Goal: Use online tool/utility: Utilize a website feature to perform a specific function

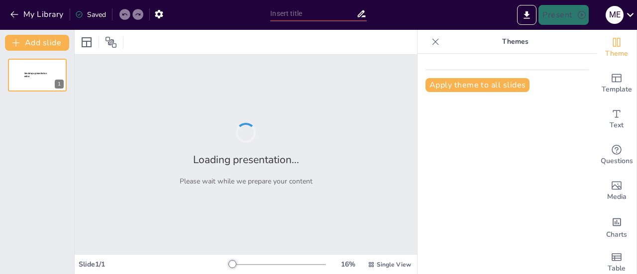
type input "Imported Láminas Rotafolio GeoH.pptx"
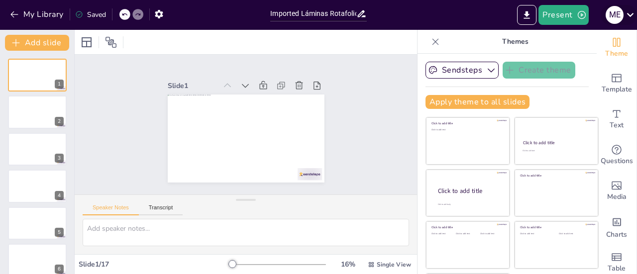
click at [629, 18] on icon at bounding box center [630, 14] width 13 height 13
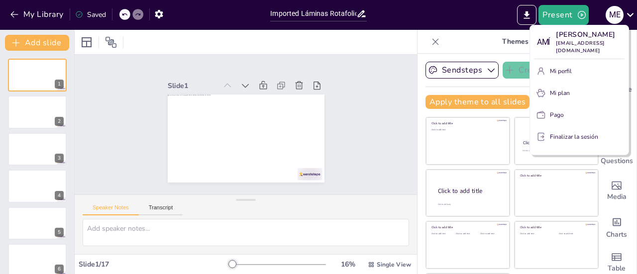
click at [456, 19] on div at bounding box center [318, 137] width 637 height 274
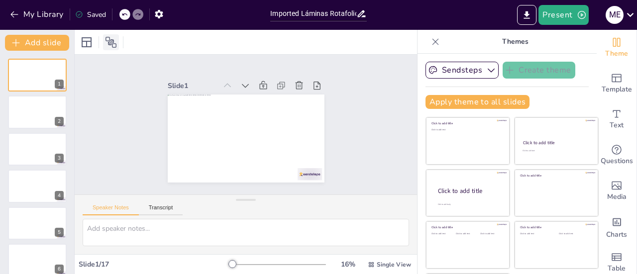
click at [112, 45] on icon at bounding box center [111, 42] width 12 height 12
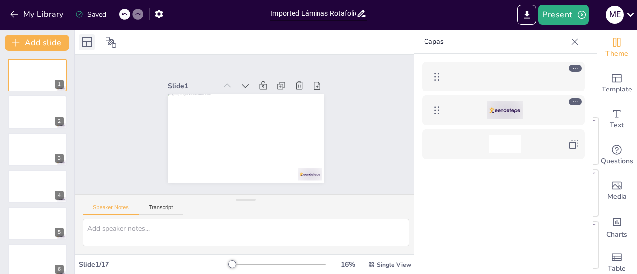
click at [88, 42] on icon at bounding box center [87, 42] width 12 height 12
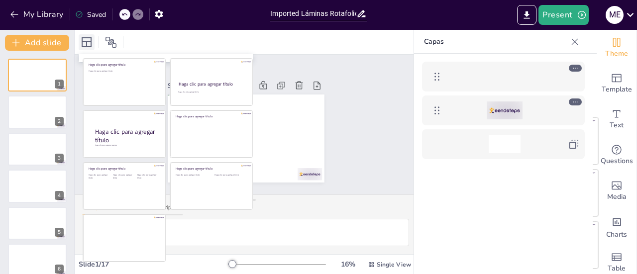
click at [89, 42] on icon at bounding box center [87, 42] width 12 height 12
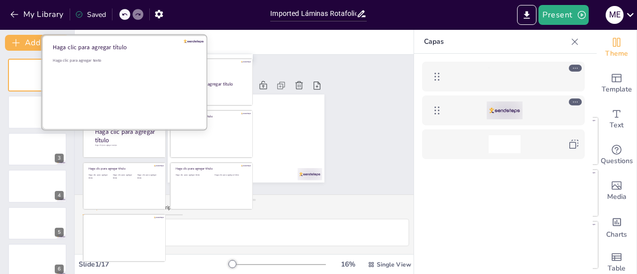
click at [139, 71] on div "Haga clic para agregar texto" at bounding box center [124, 89] width 142 height 62
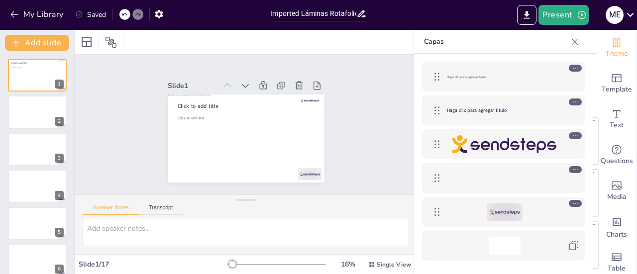
click at [261, 38] on div at bounding box center [246, 42] width 343 height 24
click at [224, 237] on textarea at bounding box center [246, 232] width 327 height 27
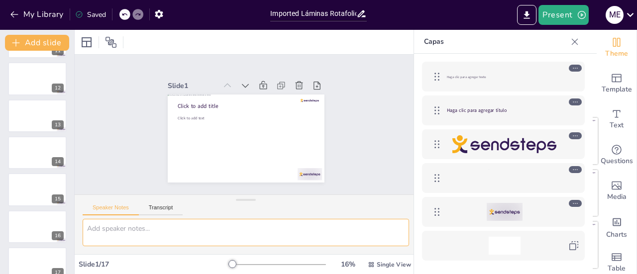
scroll to position [14, 0]
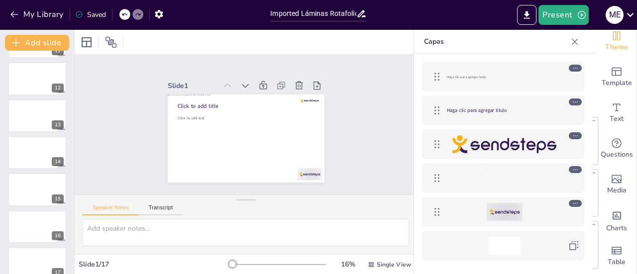
click at [576, 42] on icon at bounding box center [575, 42] width 10 height 10
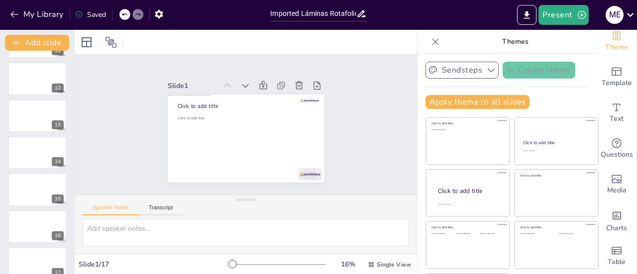
click at [486, 72] on icon "button" at bounding box center [491, 70] width 10 height 10
click at [158, 13] on icon "button" at bounding box center [159, 14] width 10 height 10
click at [158, 12] on icon "button" at bounding box center [159, 14] width 10 height 10
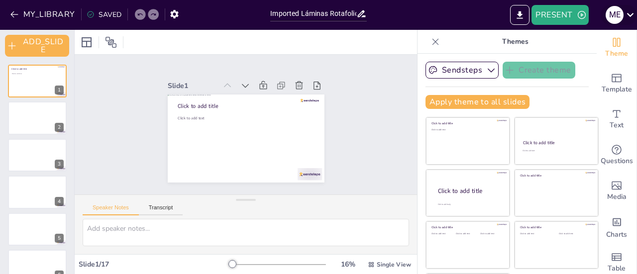
click at [624, 11] on icon at bounding box center [630, 14] width 13 height 13
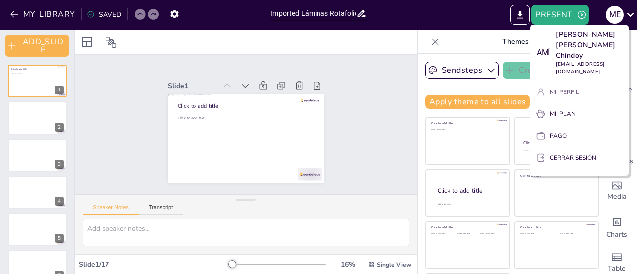
click at [564, 88] on font "MI_PERFIL" at bounding box center [564, 92] width 29 height 8
